Goal: Information Seeking & Learning: Learn about a topic

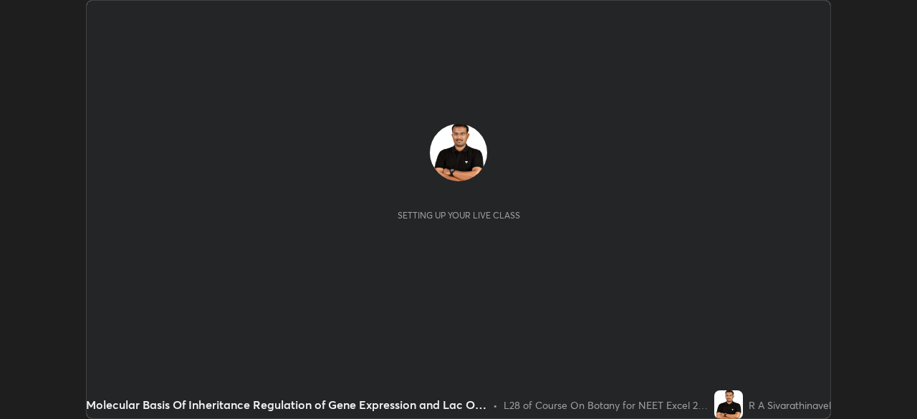
scroll to position [419, 917]
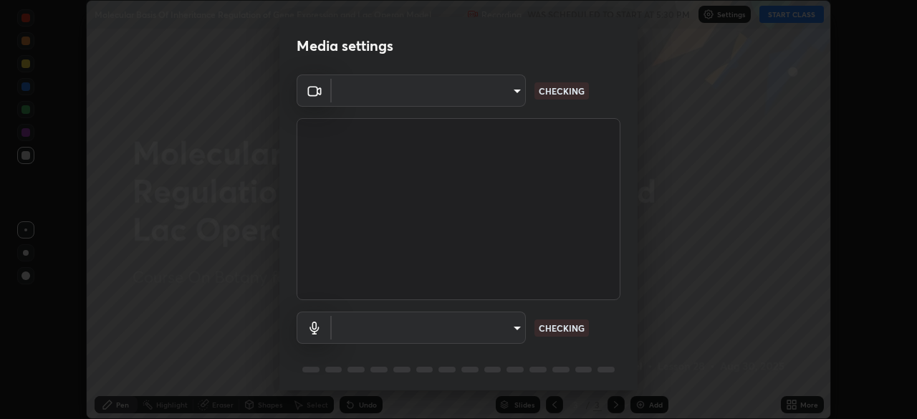
type input "0acba3b956650a6650c5664b97f3b396654fc9691dbf7dca78d34d57b57889b9"
click at [504, 321] on body "Erase all Molecular Basis Of Inheritance Regulation of Gene Expression and Lac …" at bounding box center [458, 209] width 917 height 419
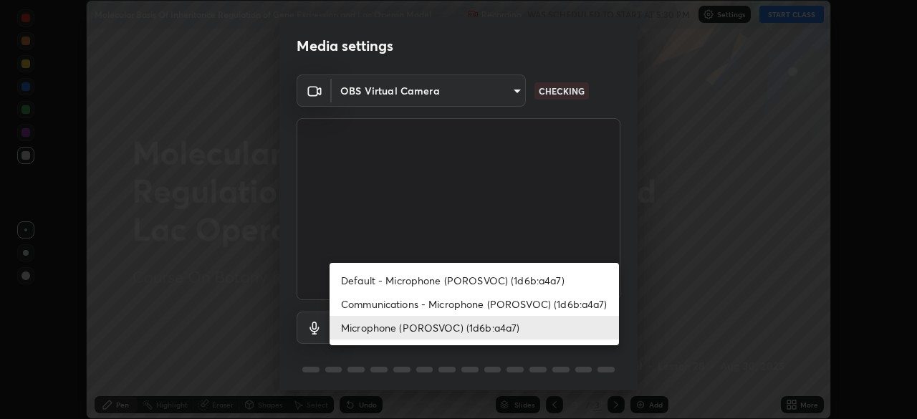
click at [538, 269] on li "Default - Microphone (POROSVOC) (1d6b:a4a7)" at bounding box center [473, 281] width 289 height 24
type input "default"
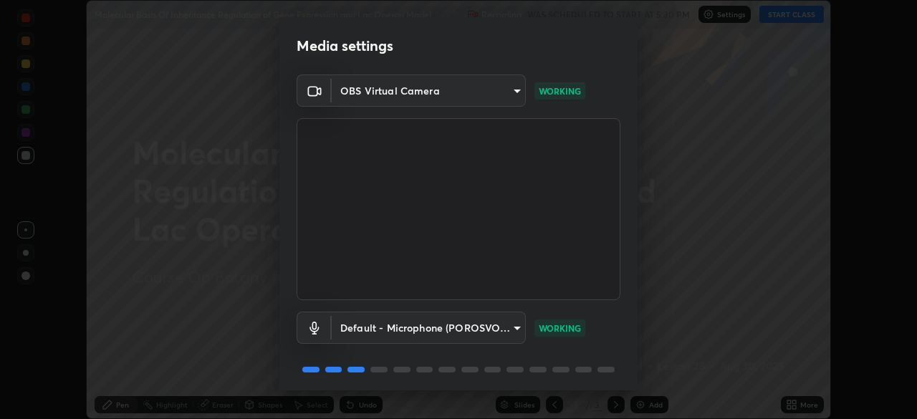
scroll to position [51, 0]
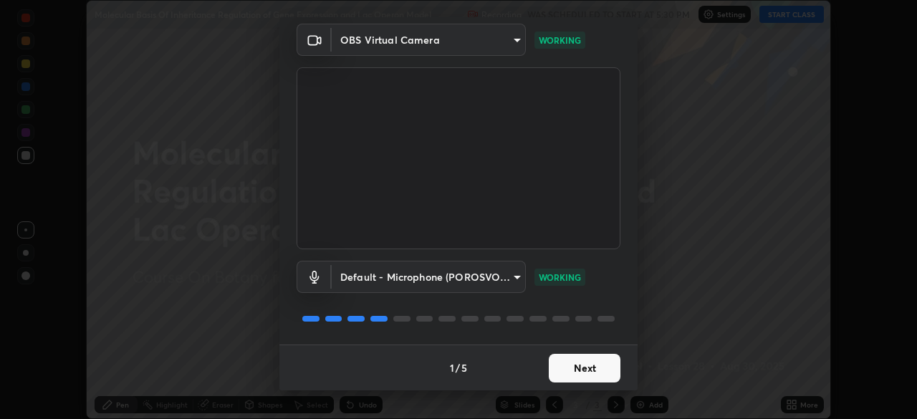
click at [573, 359] on button "Next" at bounding box center [584, 368] width 72 height 29
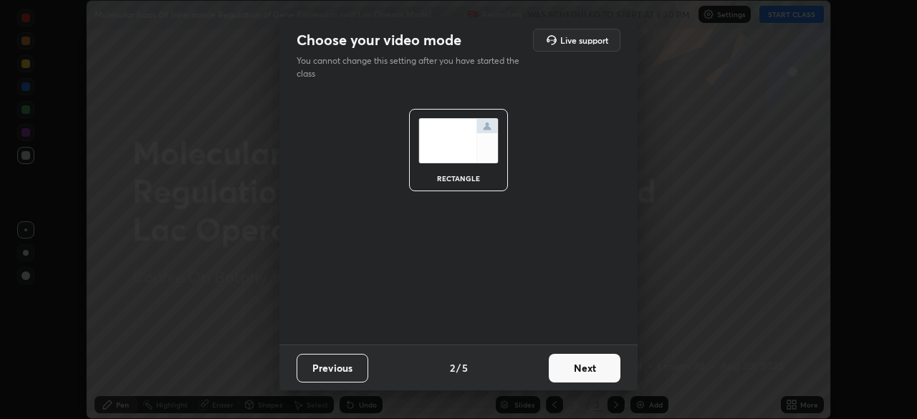
scroll to position [0, 0]
click at [571, 367] on button "Next" at bounding box center [584, 368] width 72 height 29
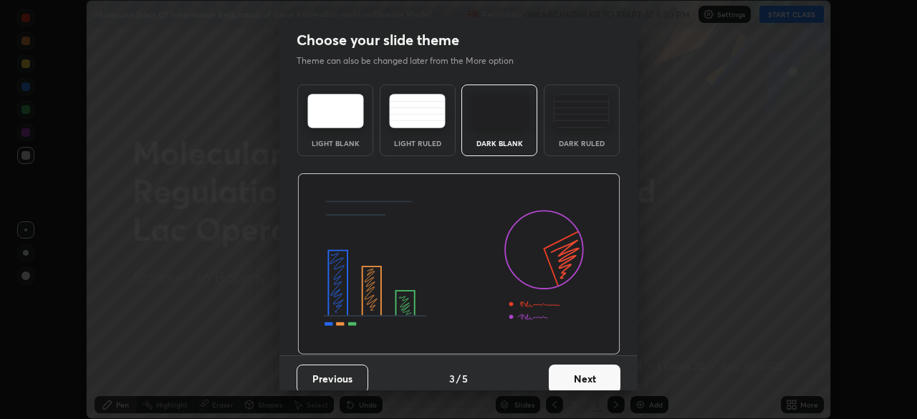
click at [570, 367] on button "Next" at bounding box center [584, 378] width 72 height 29
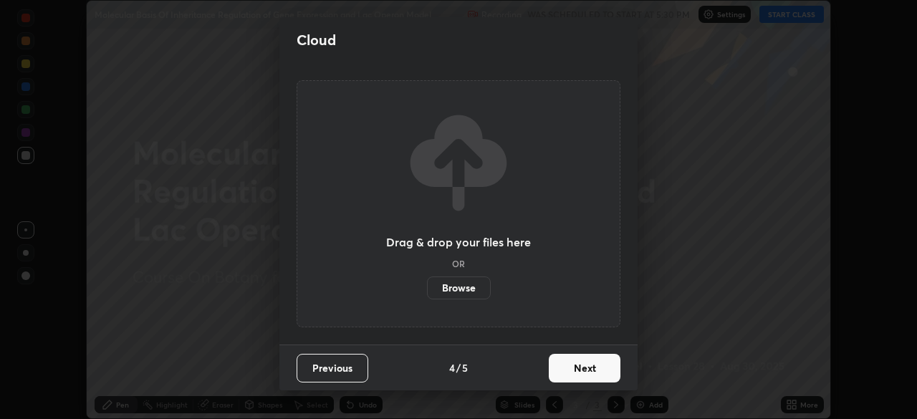
click at [569, 367] on button "Next" at bounding box center [584, 368] width 72 height 29
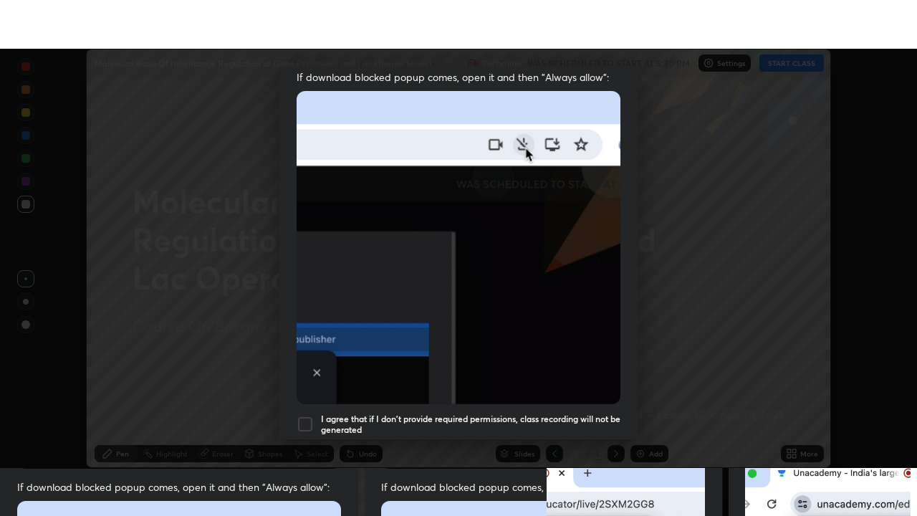
scroll to position [343, 0]
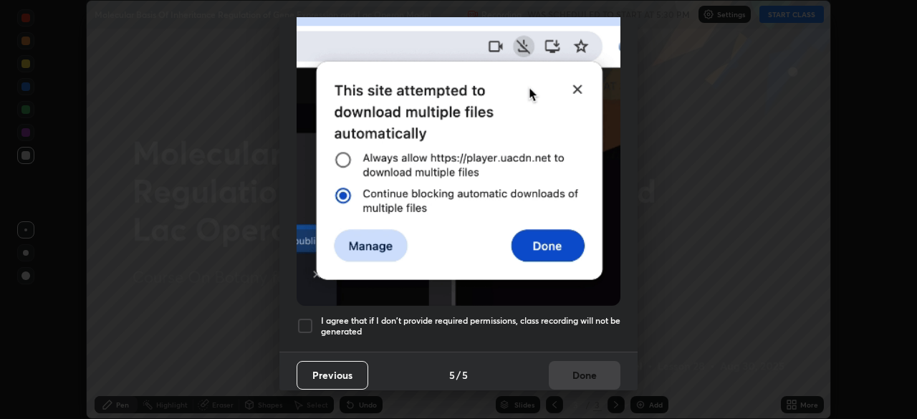
click at [580, 315] on h5 "I agree that if I don't provide required permissions, class recording will not …" at bounding box center [470, 326] width 299 height 22
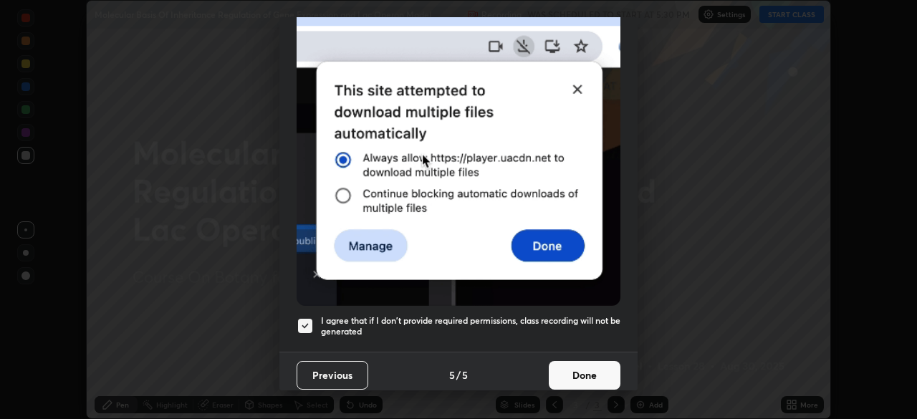
click at [576, 380] on button "Done" at bounding box center [584, 375] width 72 height 29
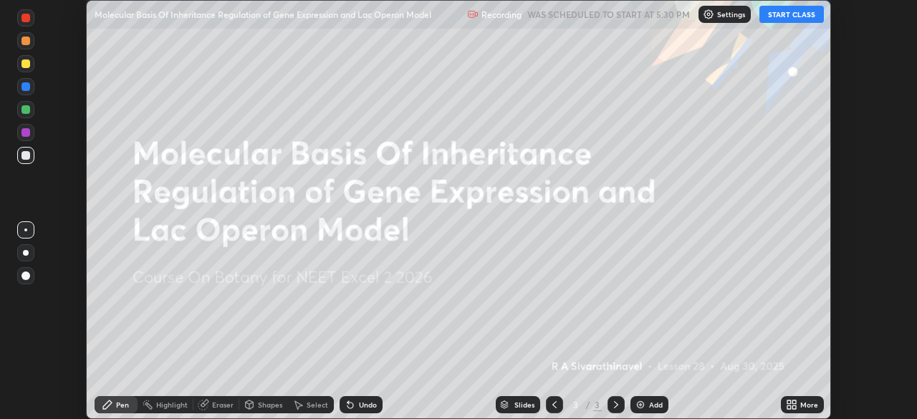
click at [783, 17] on button "START CLASS" at bounding box center [791, 14] width 64 height 17
click at [801, 402] on div "More" at bounding box center [809, 404] width 18 height 7
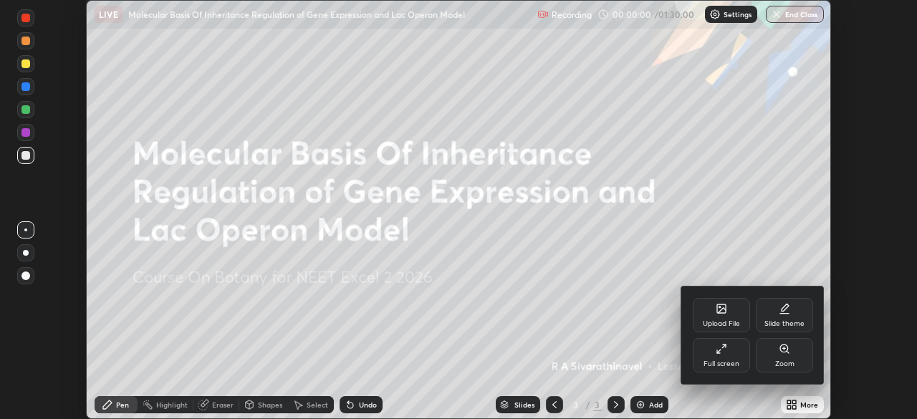
click at [711, 345] on div "Full screen" at bounding box center [720, 355] width 57 height 34
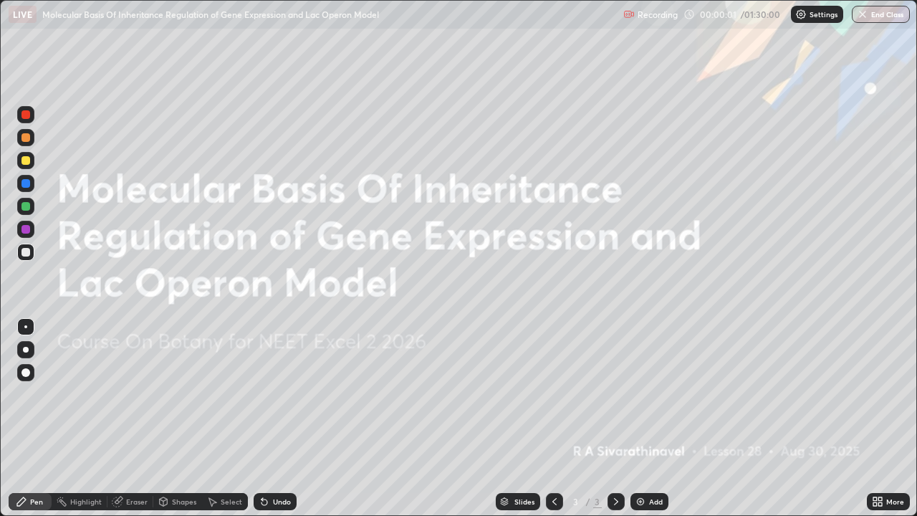
scroll to position [516, 917]
click at [642, 418] on img at bounding box center [639, 500] width 11 height 11
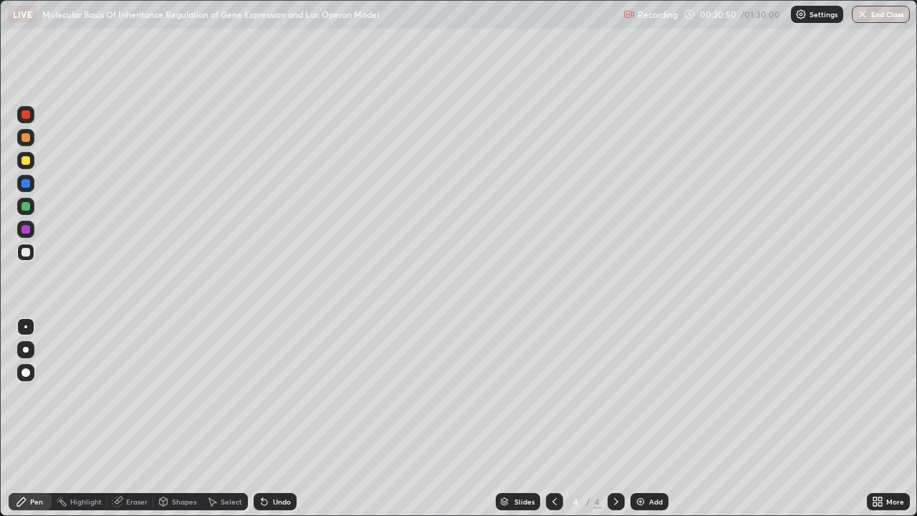
click at [21, 349] on div at bounding box center [25, 349] width 17 height 17
click at [25, 160] on div at bounding box center [25, 160] width 9 height 9
click at [25, 248] on div at bounding box center [25, 252] width 9 height 9
click at [546, 418] on div at bounding box center [554, 501] width 17 height 17
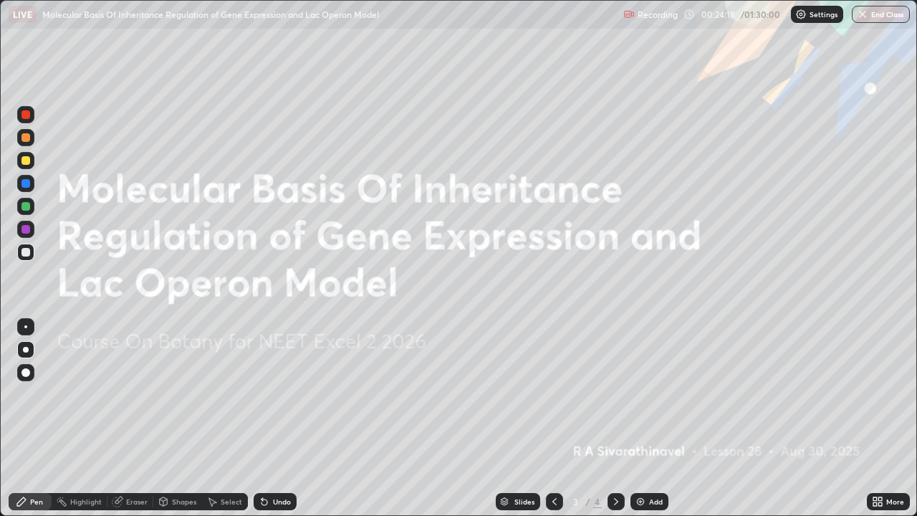
click at [614, 418] on icon at bounding box center [615, 500] width 11 height 11
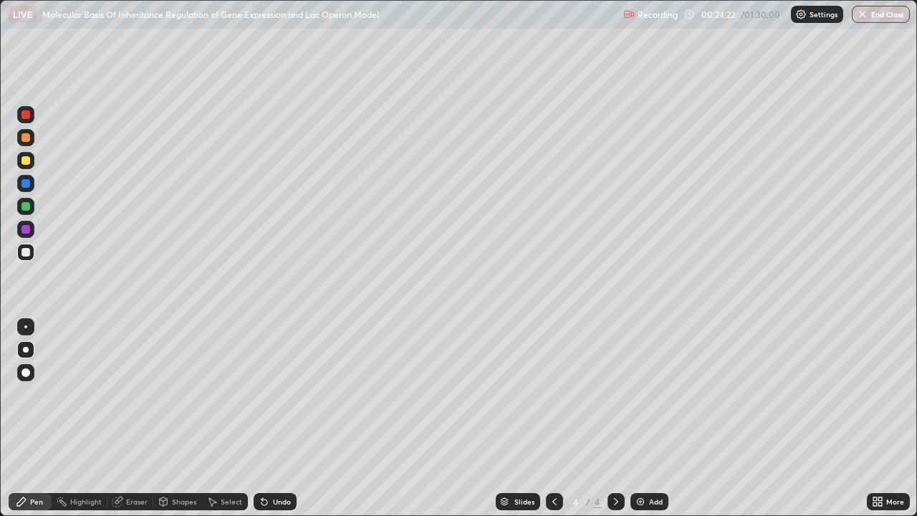
click at [26, 132] on div at bounding box center [25, 137] width 17 height 17
